Goal: Task Accomplishment & Management: Use online tool/utility

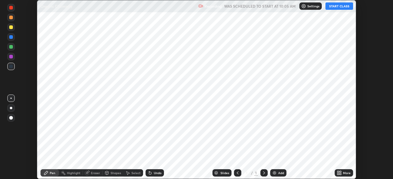
scroll to position [179, 393]
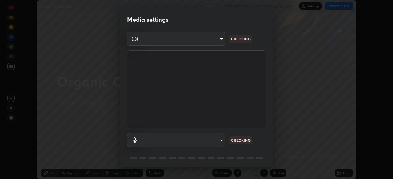
type input "0e2f1805e12930c49d18400bd61b7200eb2b8cda94a454d6733a2ad48d5fb0ad"
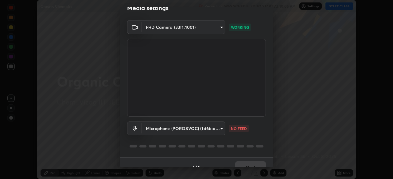
scroll to position [22, 0]
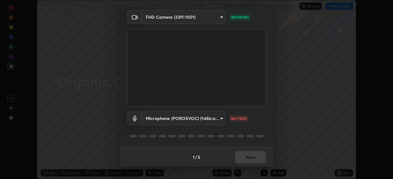
click at [220, 118] on body "Erase all Organic Chemistry Recording WAS SCHEDULED TO START AT 10:05 AM Settin…" at bounding box center [196, 89] width 393 height 179
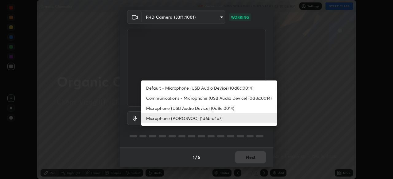
click at [210, 108] on li "Microphone (USB Audio Device) (0d8c:0014)" at bounding box center [209, 108] width 136 height 10
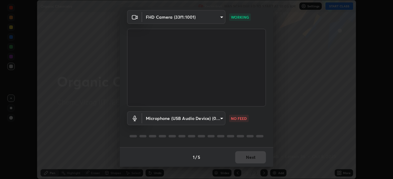
click at [219, 119] on body "Erase all Organic Chemistry Recording WAS SCHEDULED TO START AT 10:05 AM Settin…" at bounding box center [196, 89] width 393 height 179
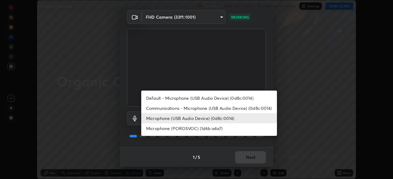
click at [203, 127] on li "Microphone (POROSVOC) (1d6b:a4a7)" at bounding box center [209, 129] width 136 height 10
type input "844f20b77d03b334d0a0772f16413dfabcc8b045261f4864490d9c44356d6849"
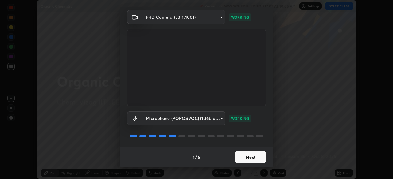
click at [252, 156] on button "Next" at bounding box center [250, 158] width 31 height 12
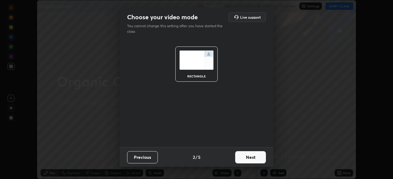
scroll to position [0, 0]
click at [254, 156] on button "Next" at bounding box center [250, 158] width 31 height 12
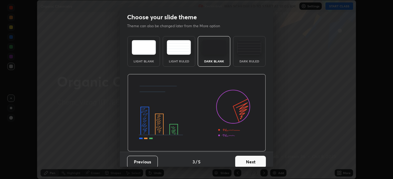
click at [253, 158] on button "Next" at bounding box center [250, 162] width 31 height 12
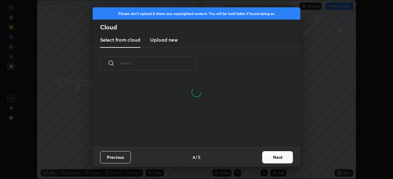
click at [274, 156] on button "Next" at bounding box center [277, 158] width 31 height 12
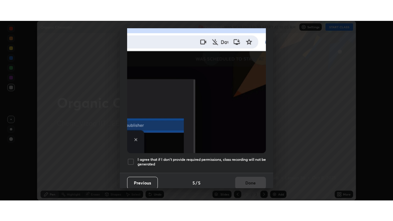
scroll to position [147, 0]
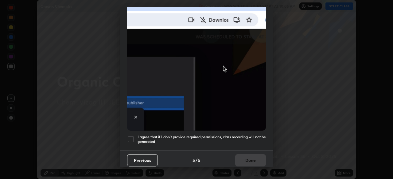
click at [135, 137] on div "I agree that if I don't provide required permissions, class recording will not …" at bounding box center [196, 139] width 139 height 7
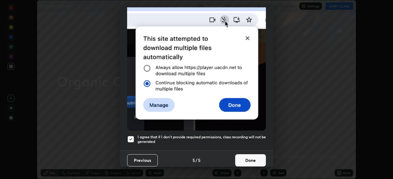
click at [247, 155] on button "Done" at bounding box center [250, 161] width 31 height 12
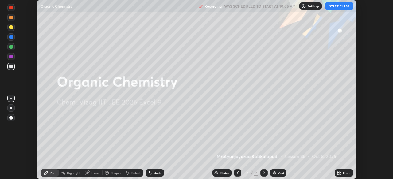
click at [279, 172] on div "Add" at bounding box center [281, 173] width 6 height 3
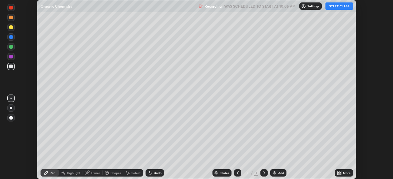
click at [344, 174] on div "More" at bounding box center [347, 173] width 8 height 3
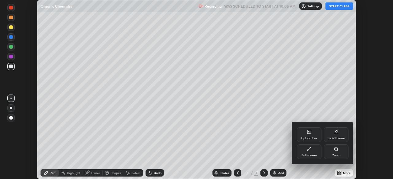
click at [306, 151] on div "Full screen" at bounding box center [309, 152] width 25 height 15
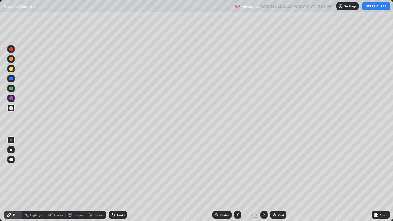
scroll to position [221, 393]
click at [373, 6] on button "START CLASS" at bounding box center [376, 5] width 28 height 7
